Goal: Task Accomplishment & Management: Use online tool/utility

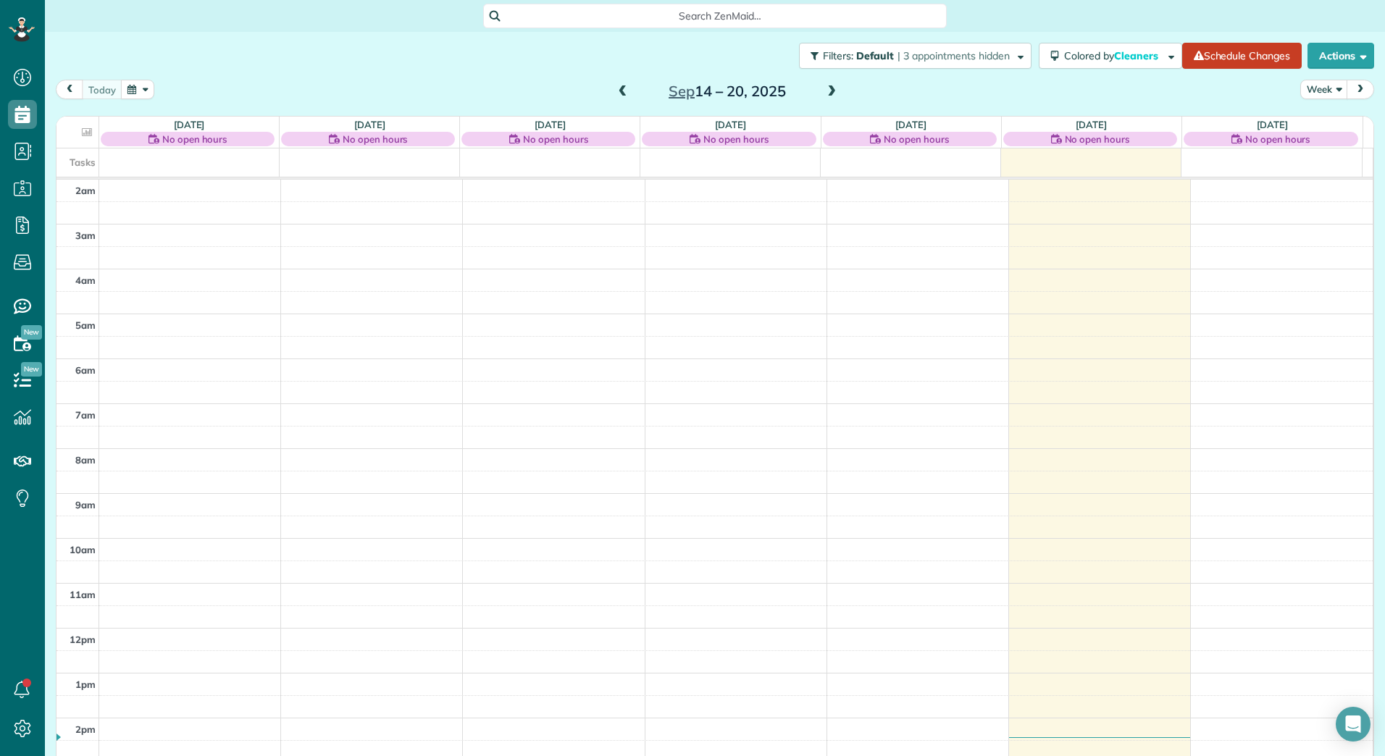
scroll to position [167, 0]
click at [824, 92] on span at bounding box center [832, 91] width 16 height 13
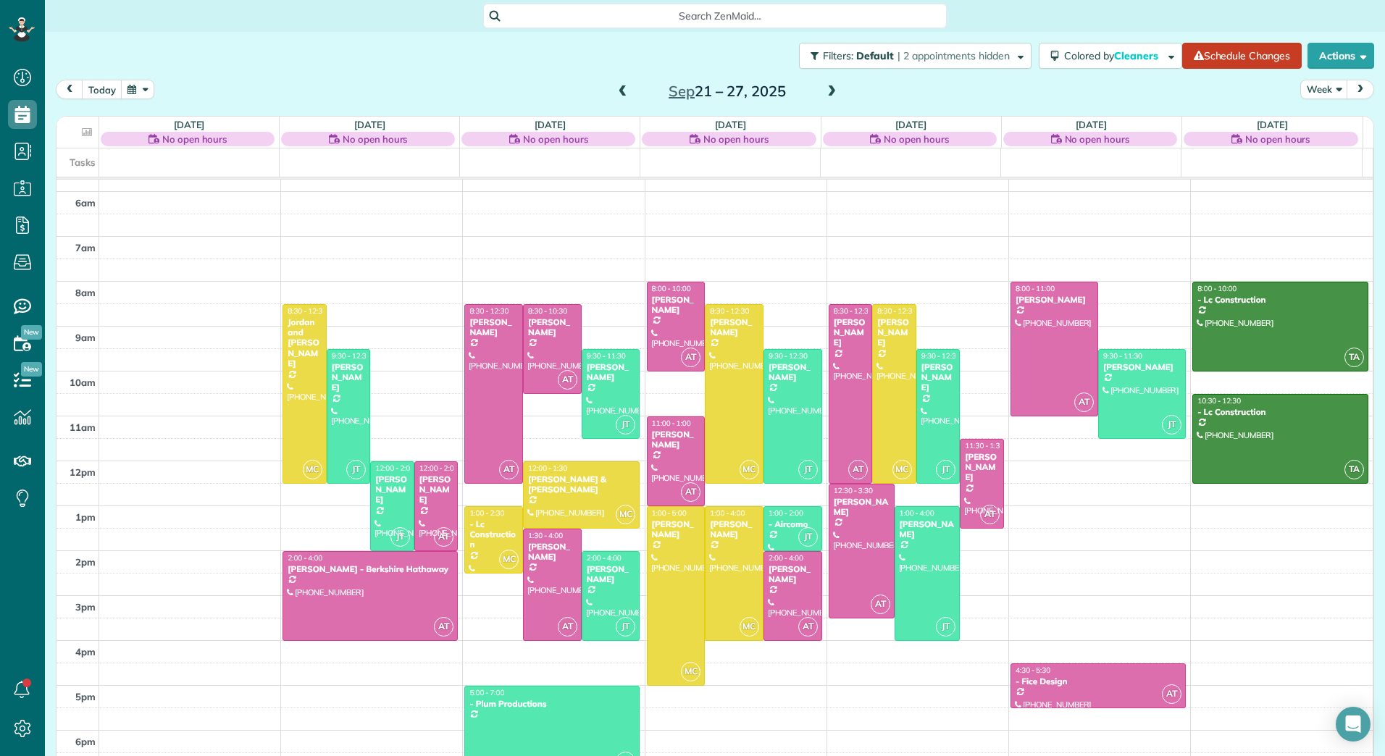
click at [824, 92] on span at bounding box center [832, 91] width 16 height 13
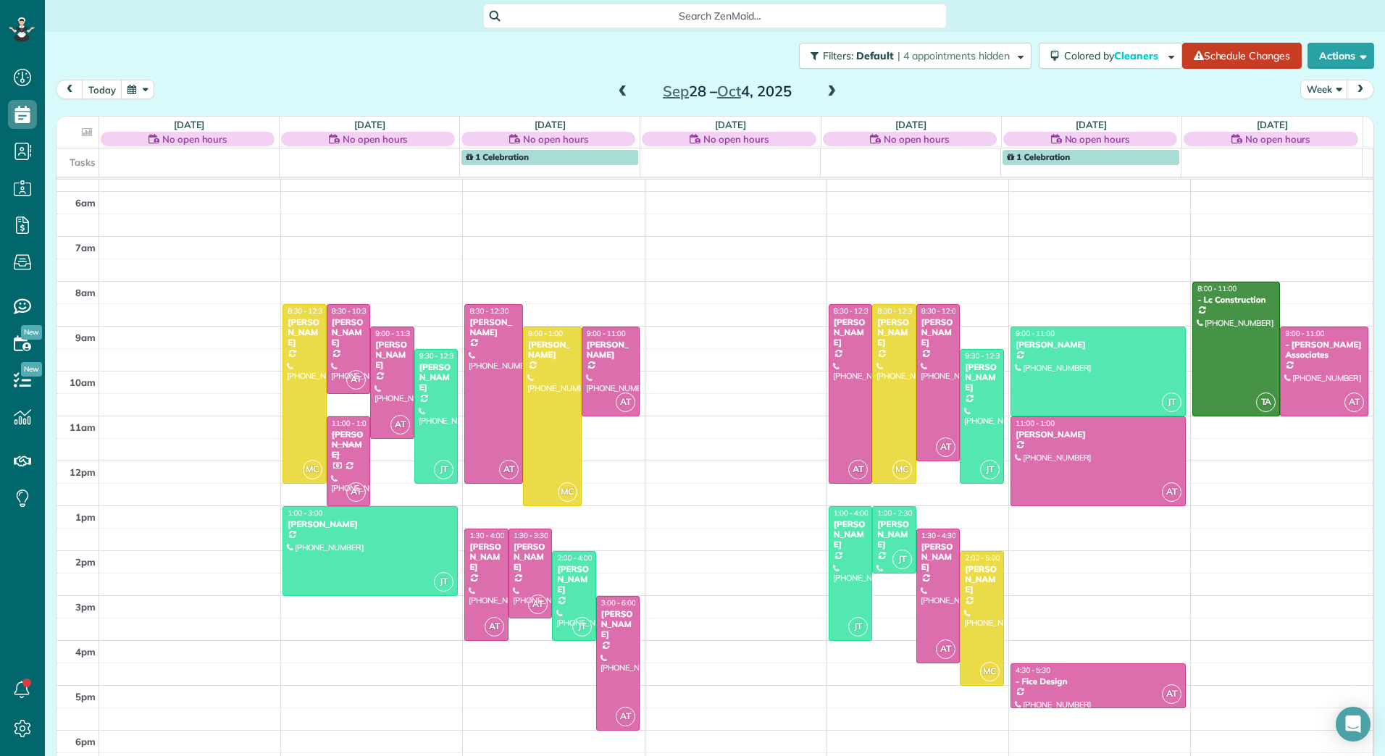
click at [824, 92] on span at bounding box center [832, 91] width 16 height 13
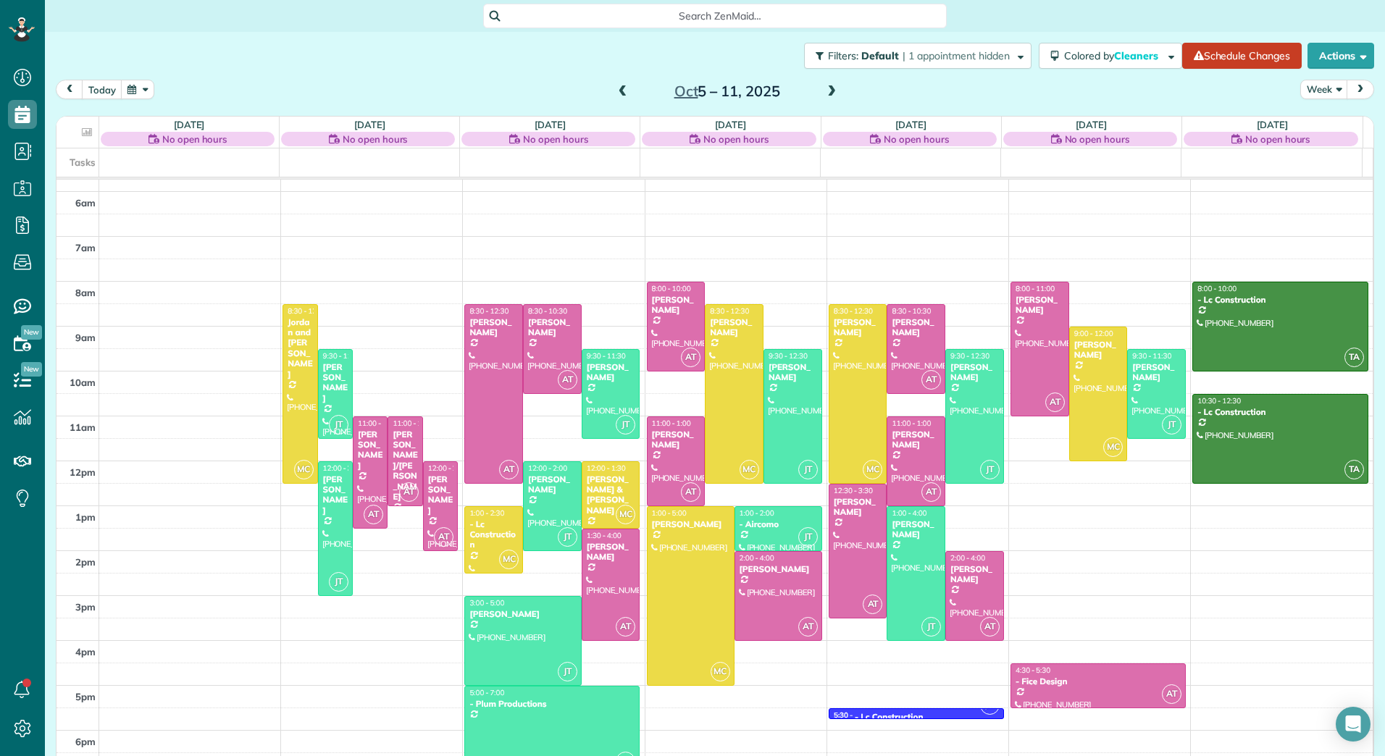
click at [824, 92] on span at bounding box center [832, 91] width 16 height 13
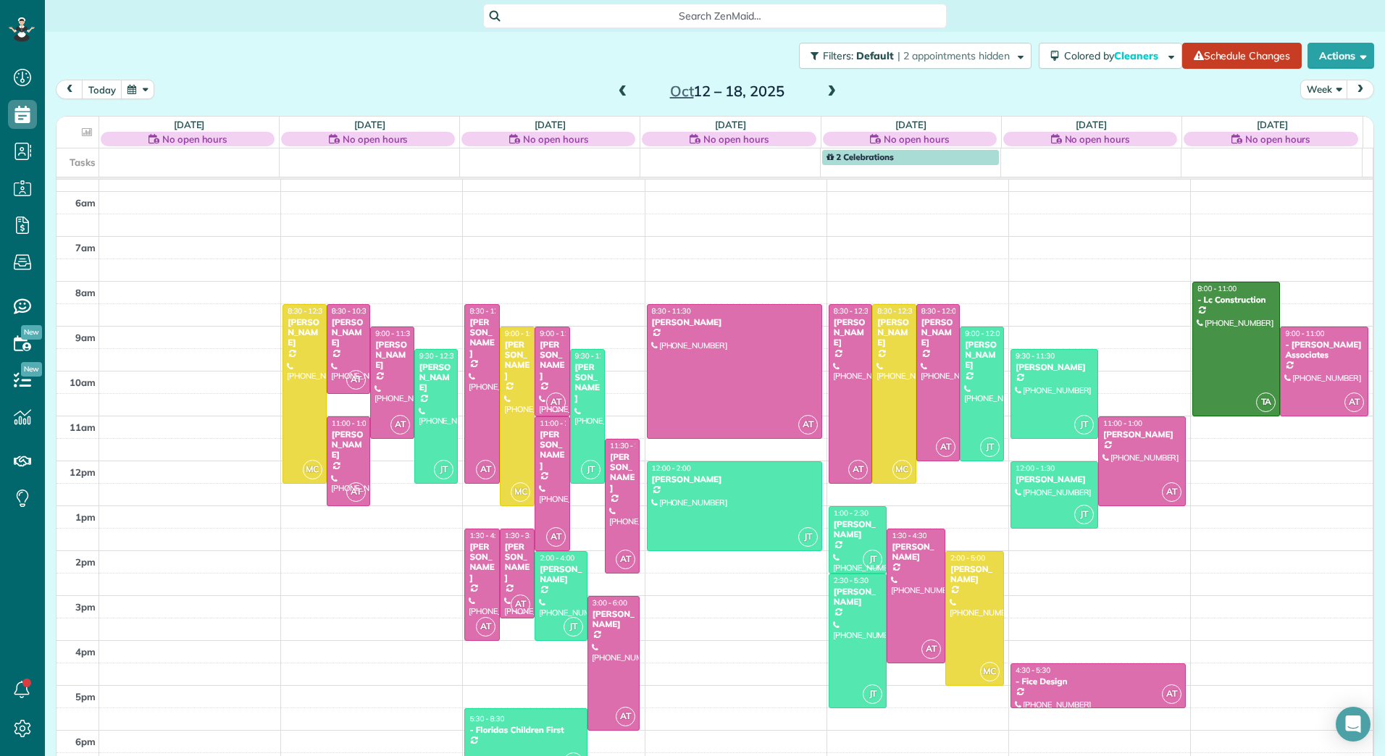
click at [620, 90] on span at bounding box center [623, 91] width 16 height 13
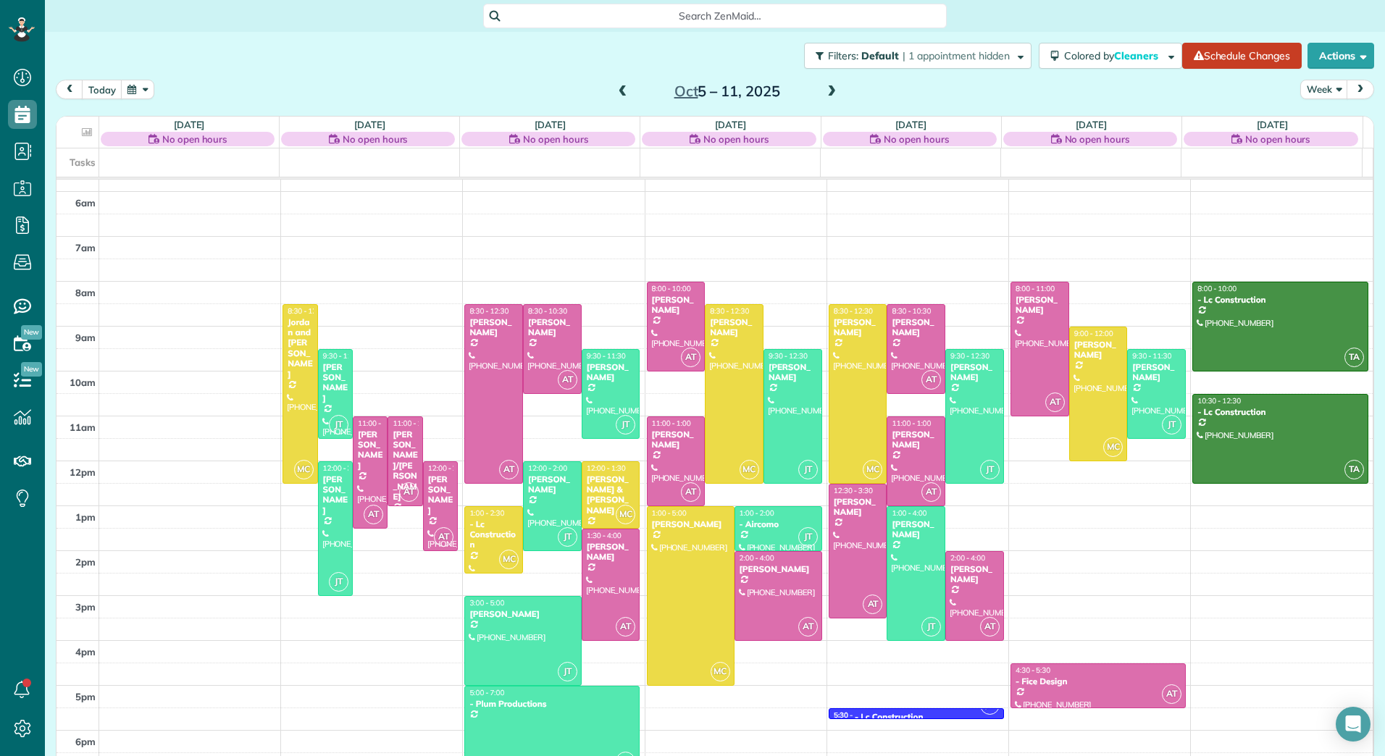
click at [620, 90] on span at bounding box center [623, 91] width 16 height 13
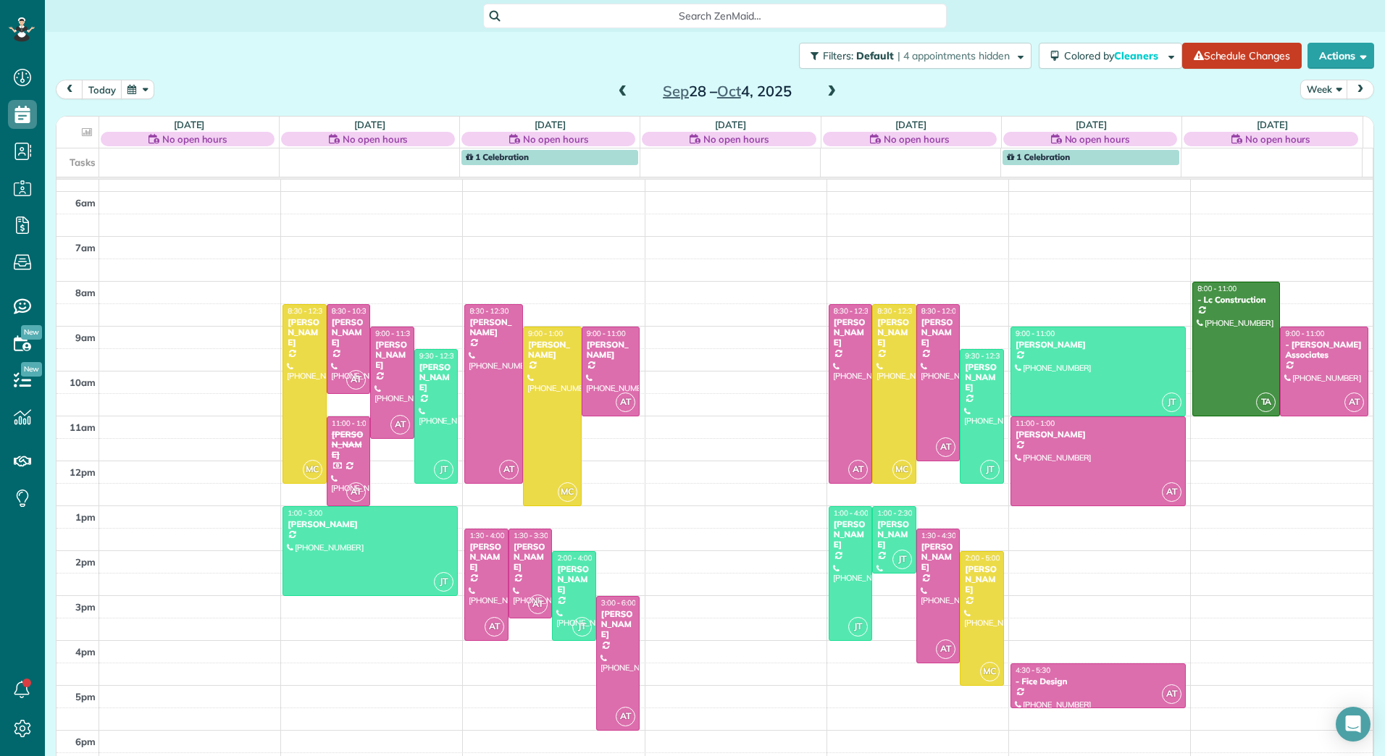
click at [620, 90] on span at bounding box center [623, 91] width 16 height 13
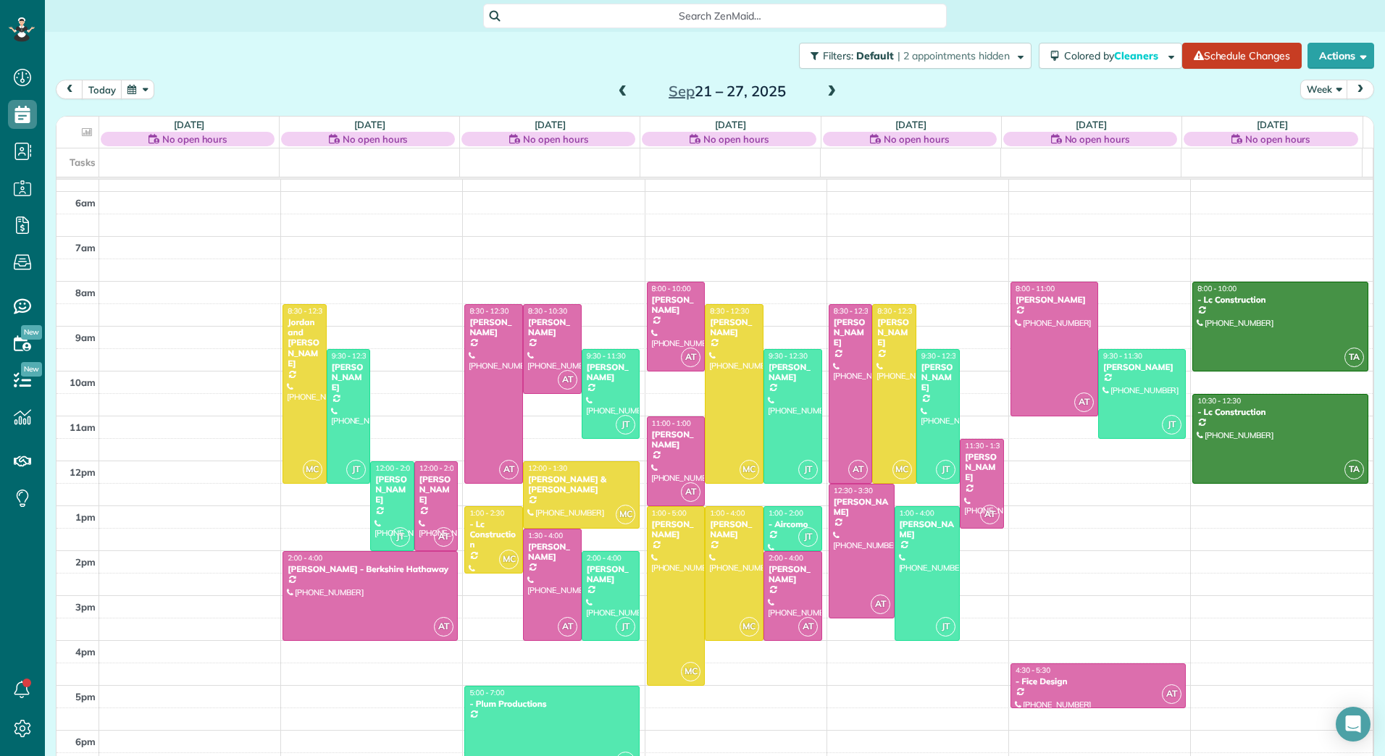
click at [620, 90] on span at bounding box center [623, 91] width 16 height 13
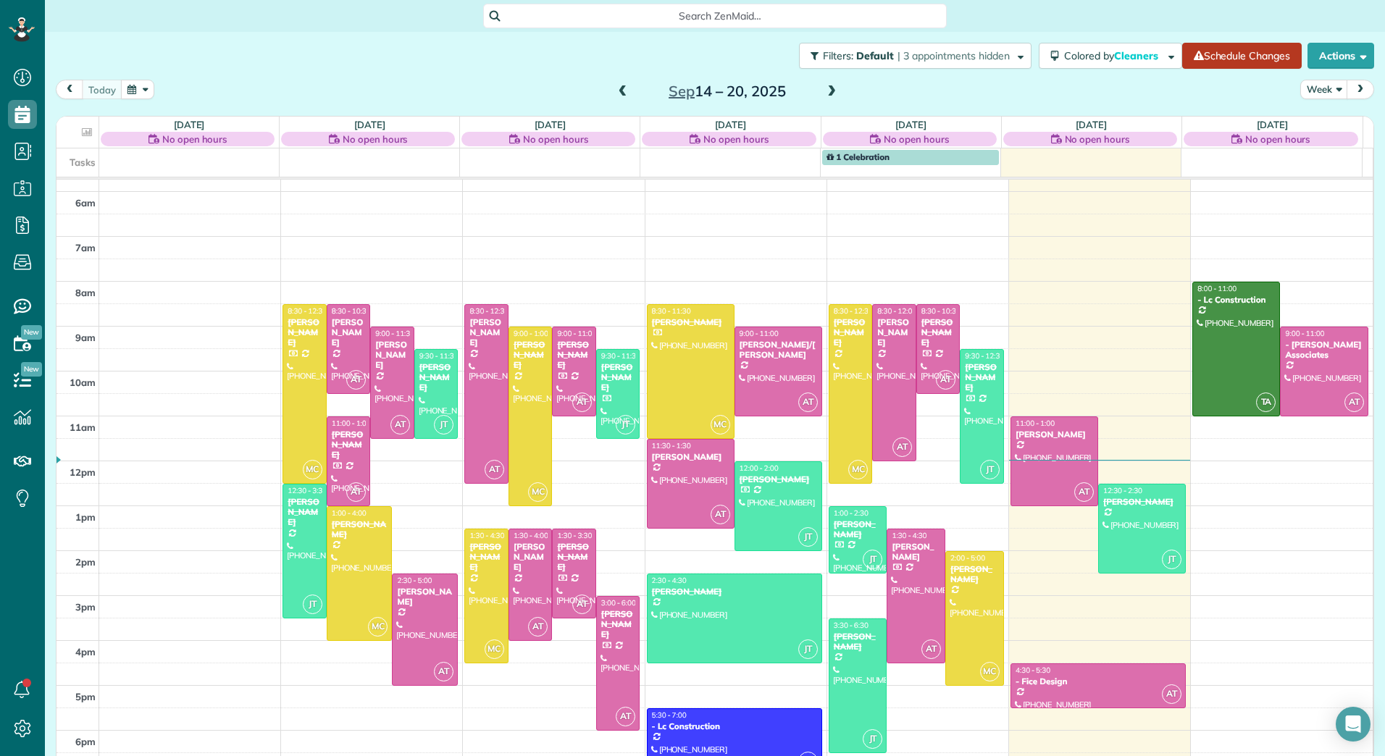
click at [1240, 58] on link "Schedule Changes" at bounding box center [1242, 56] width 120 height 26
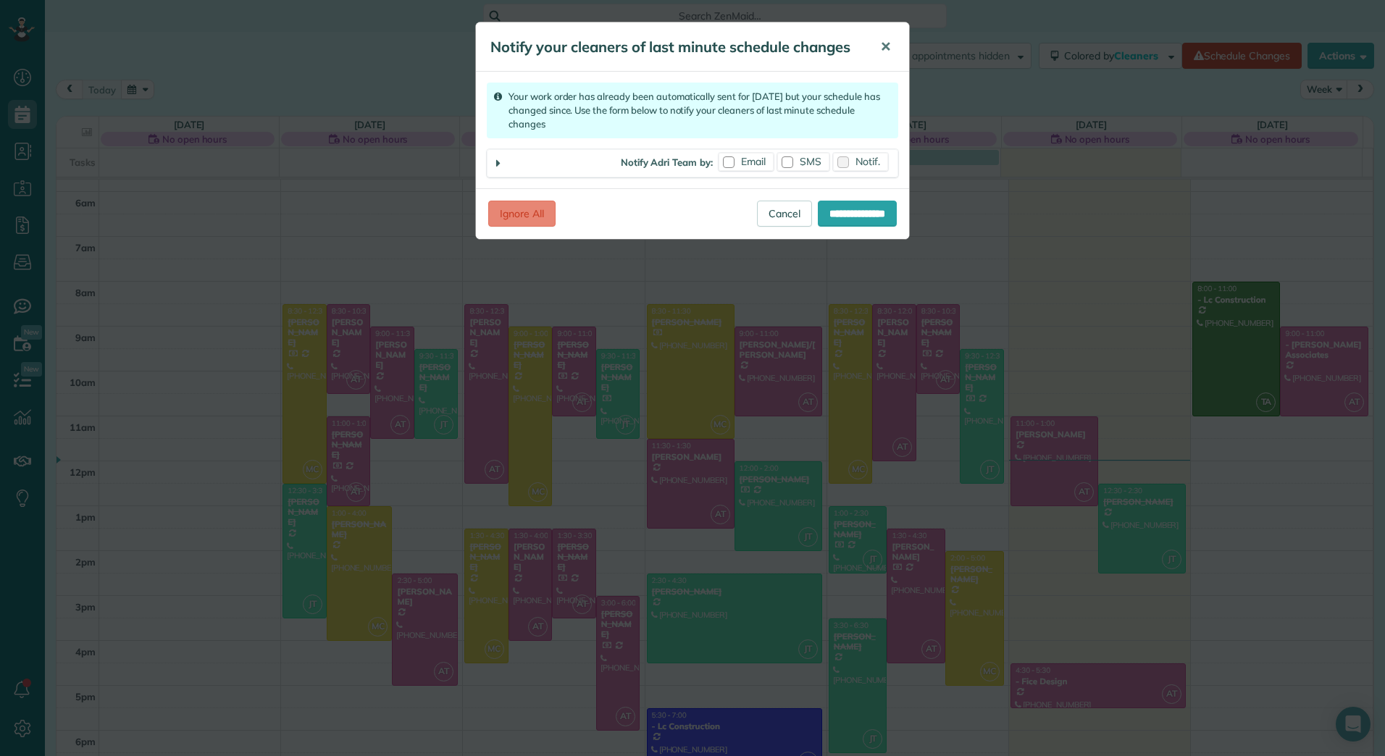
click at [883, 43] on span "✕" at bounding box center [885, 46] width 11 height 17
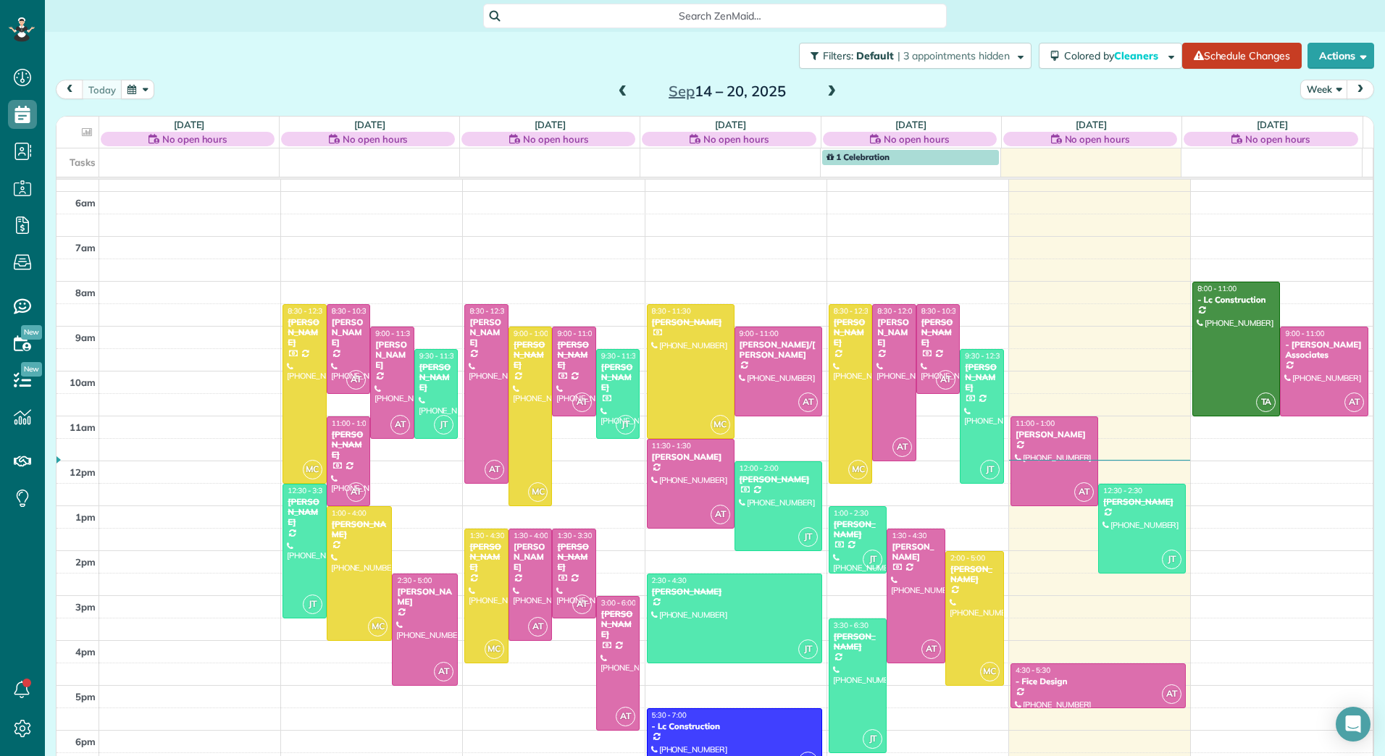
click at [828, 96] on span at bounding box center [832, 91] width 16 height 13
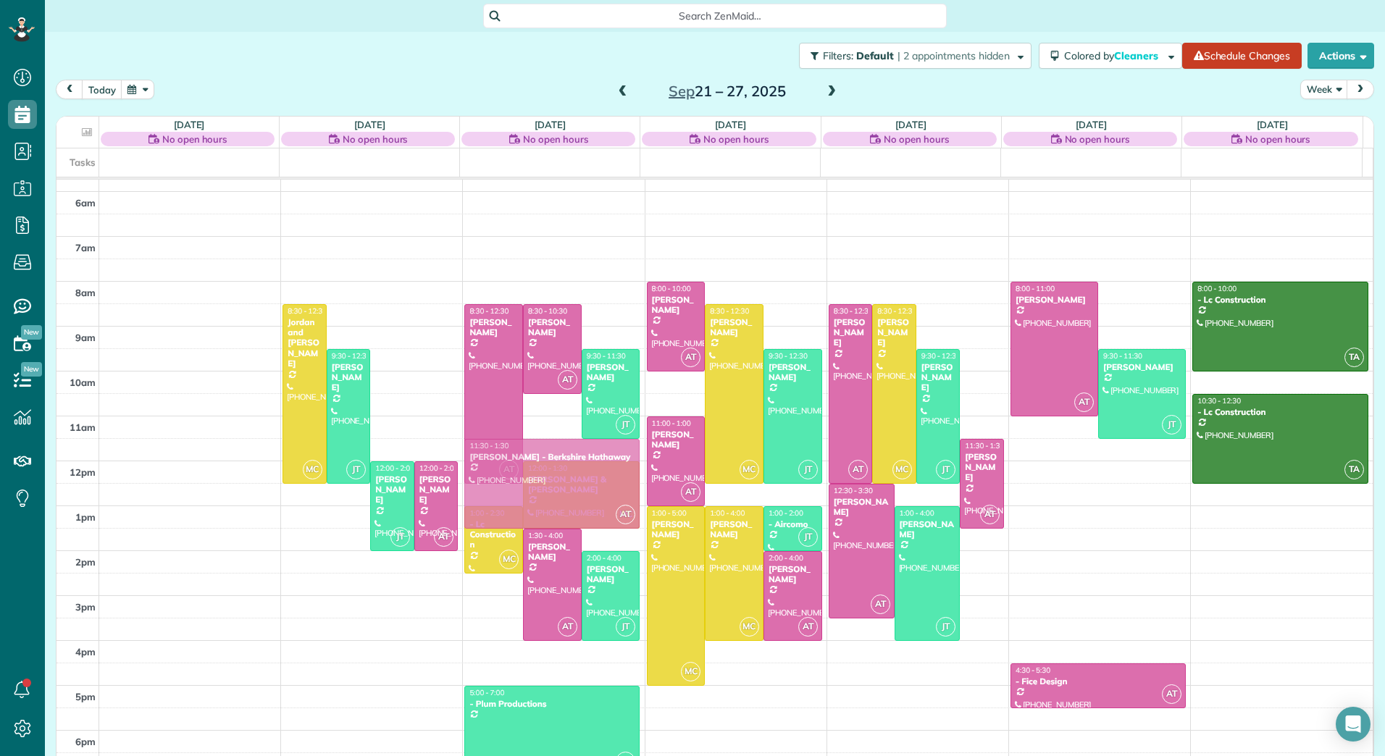
drag, startPoint x: 396, startPoint y: 590, endPoint x: 594, endPoint y: 474, distance: 229.3
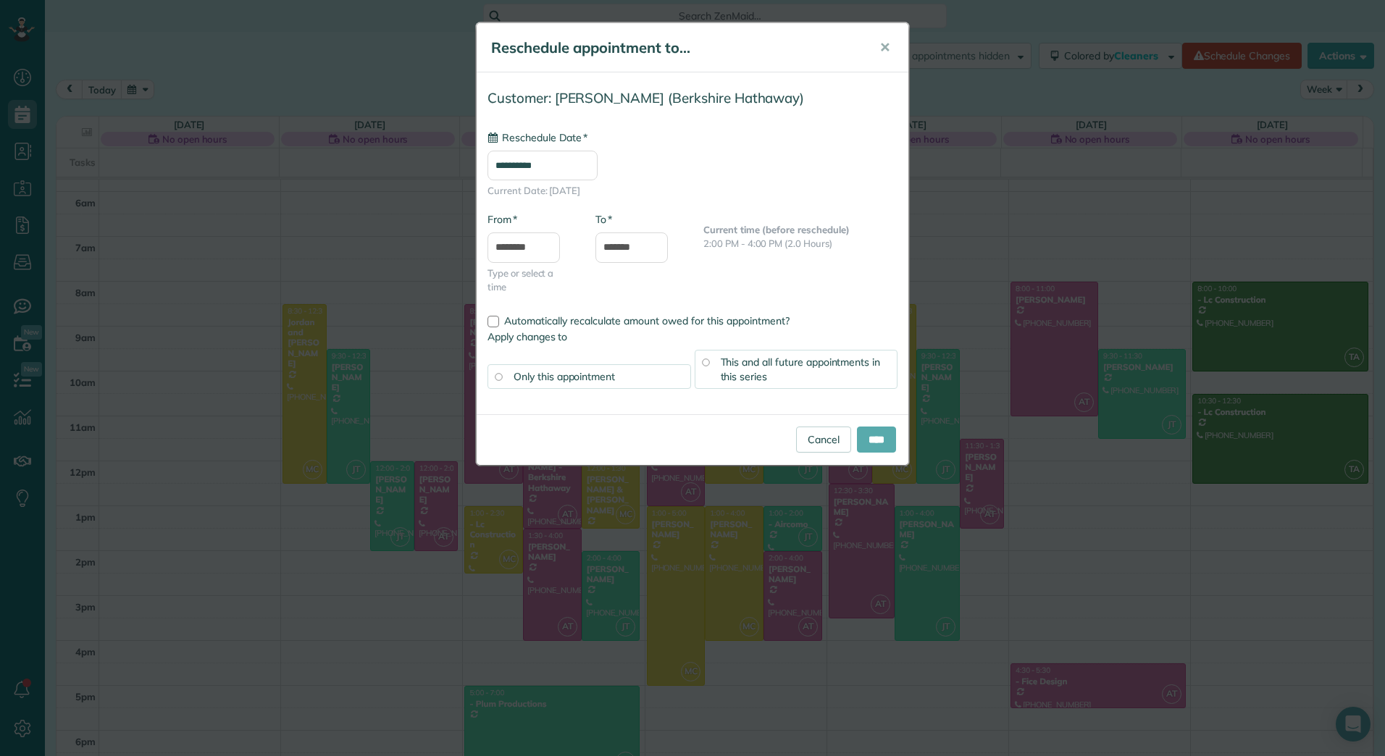
type input "**********"
click at [882, 440] on input "****" at bounding box center [876, 440] width 39 height 26
